Goal: Task Accomplishment & Management: Use online tool/utility

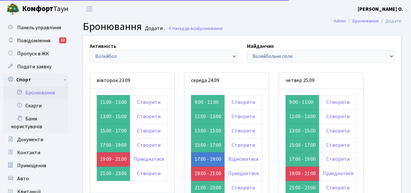
scroll to position [33, 0]
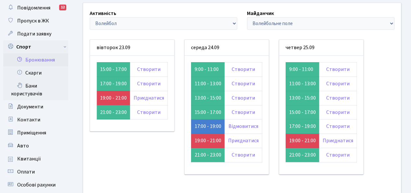
scroll to position [33, 0]
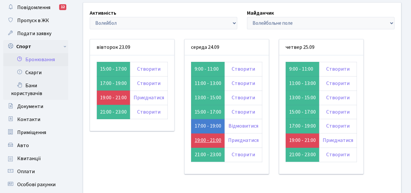
click at [215, 137] on link "19:00 - 21:00" at bounding box center [208, 140] width 27 height 7
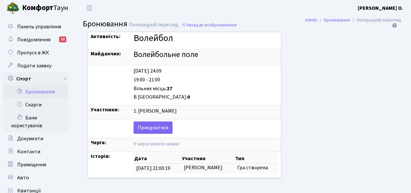
scroll to position [1, 0]
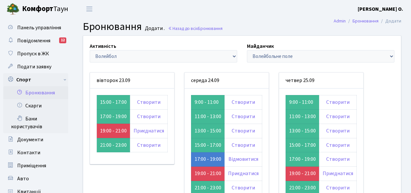
scroll to position [33, 0]
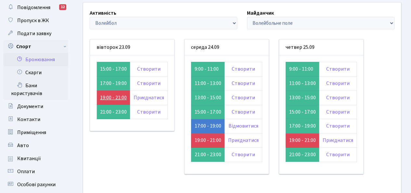
click at [118, 97] on link "19:00 - 21:00" at bounding box center [113, 97] width 27 height 7
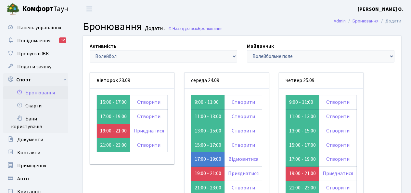
scroll to position [33, 0]
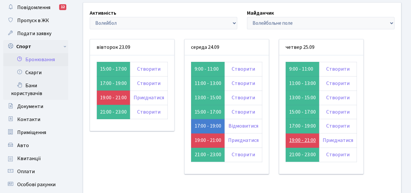
click at [303, 140] on link "19:00 - 21:00" at bounding box center [302, 140] width 27 height 7
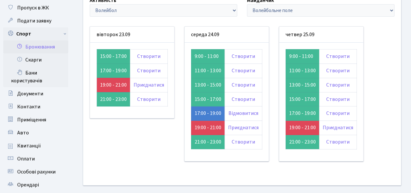
scroll to position [47, 0]
